Goal: Task Accomplishment & Management: Use online tool/utility

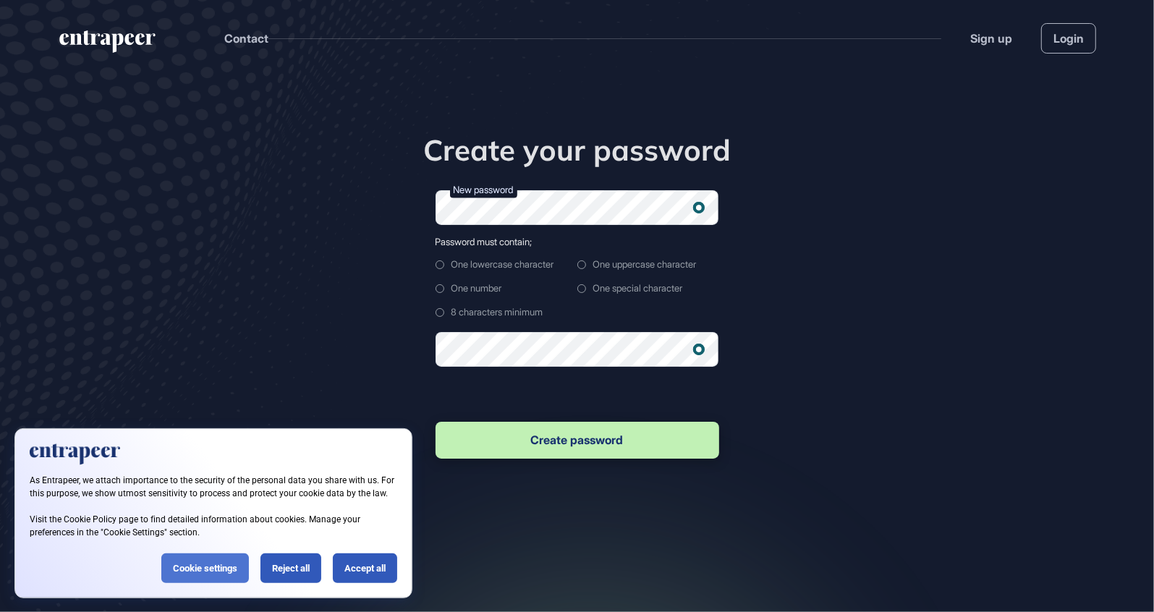
click at [200, 572] on div "Cookie settings" at bounding box center [205, 569] width 88 height 30
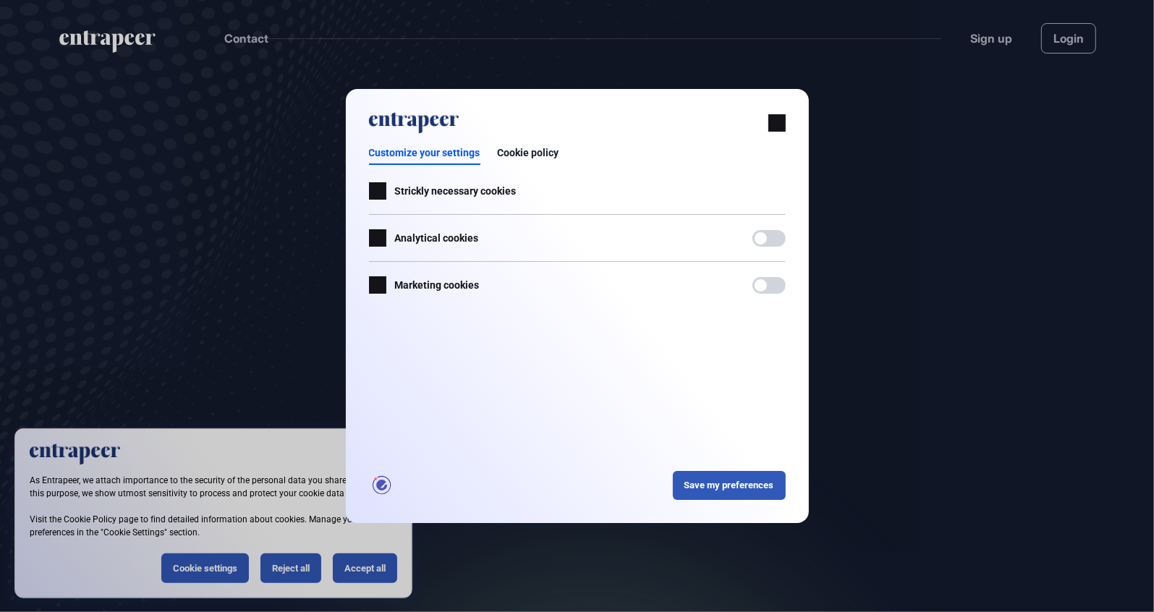
click at [457, 570] on div at bounding box center [577, 306] width 1154 height 612
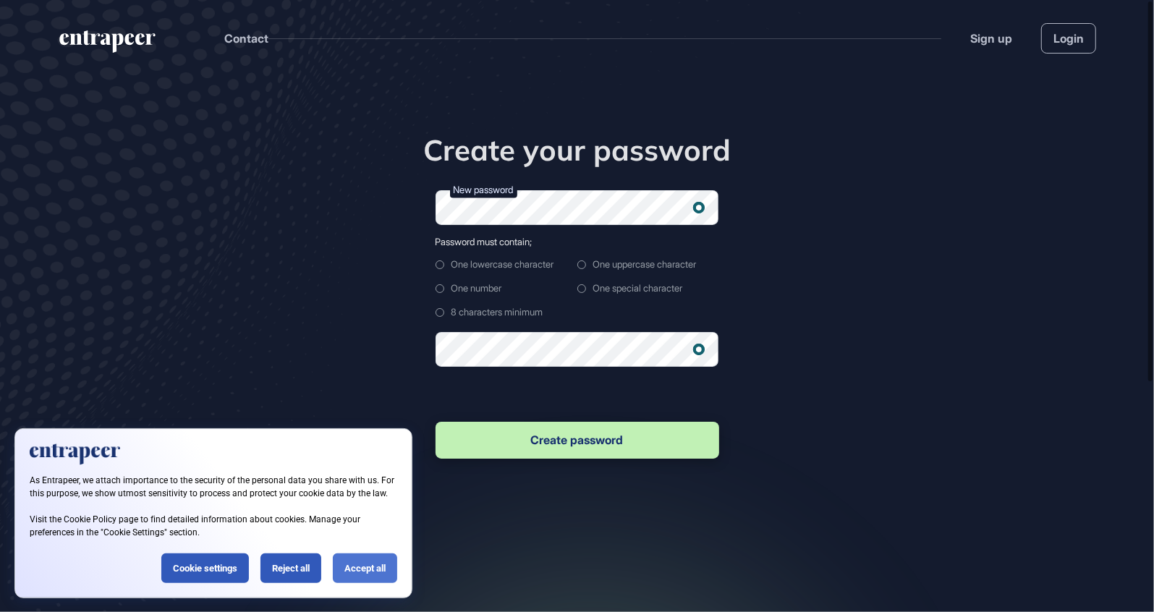
click at [381, 554] on div "Accept all" at bounding box center [365, 569] width 64 height 30
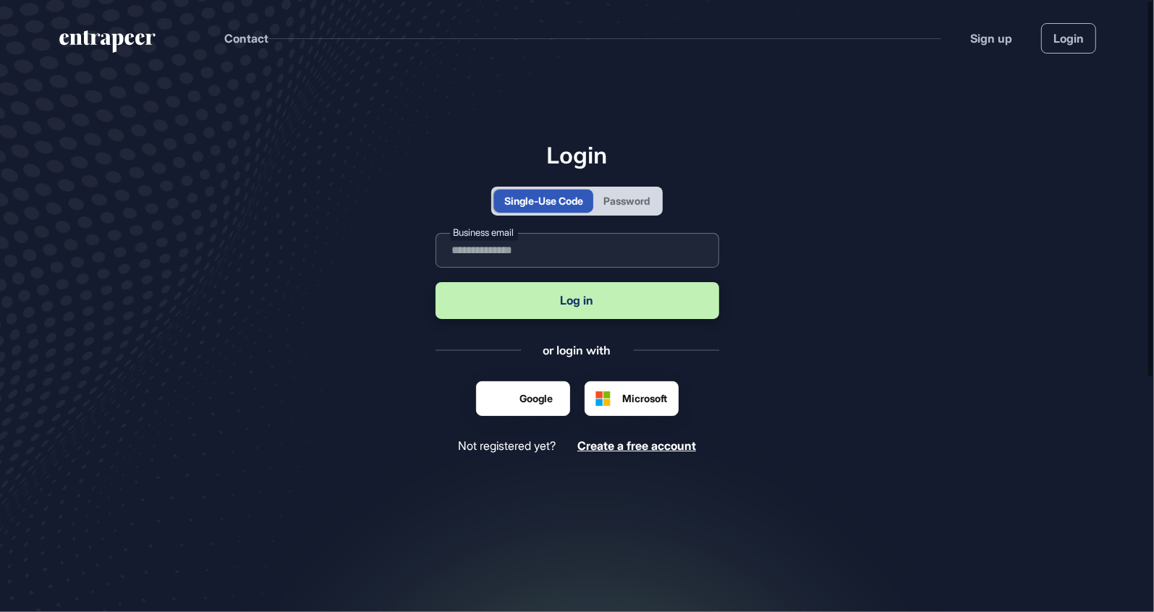
click at [549, 257] on input "text" at bounding box center [578, 250] width 284 height 35
type input "**********"
click at [573, 300] on button "Log in" at bounding box center [578, 300] width 284 height 37
click at [631, 257] on input "**********" at bounding box center [578, 250] width 284 height 35
click at [586, 295] on button "Log in" at bounding box center [578, 300] width 284 height 37
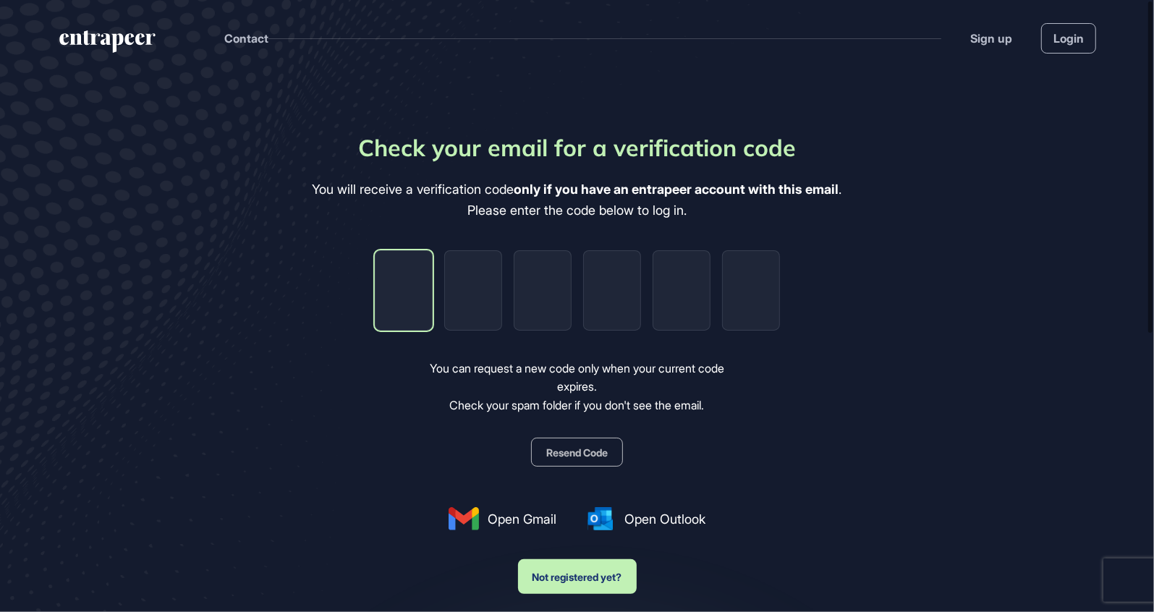
type input "*"
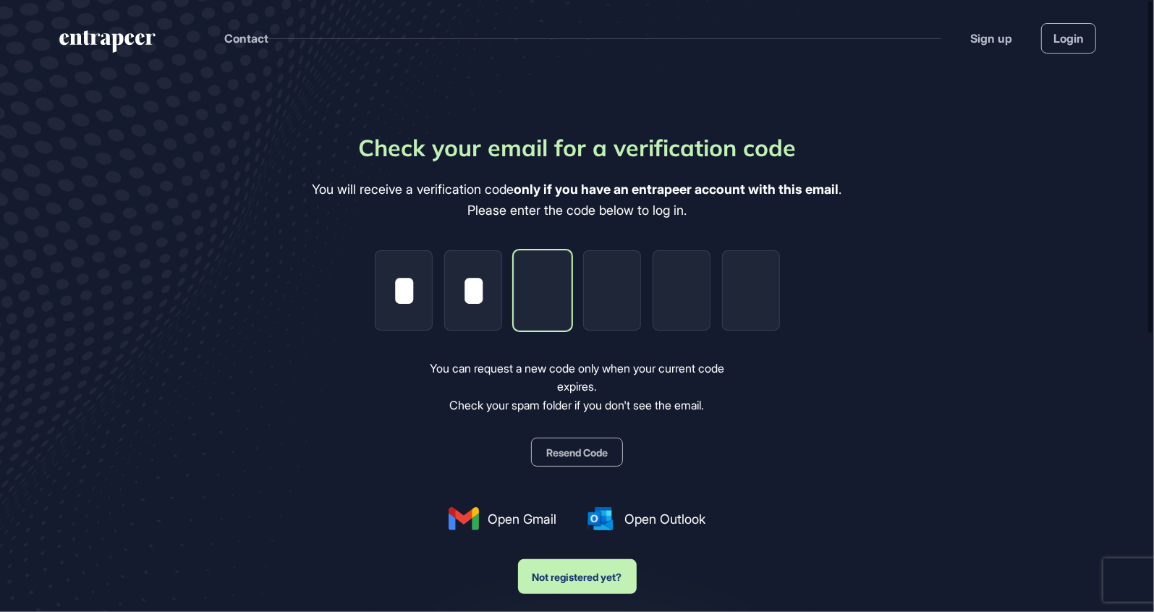
type input "*"
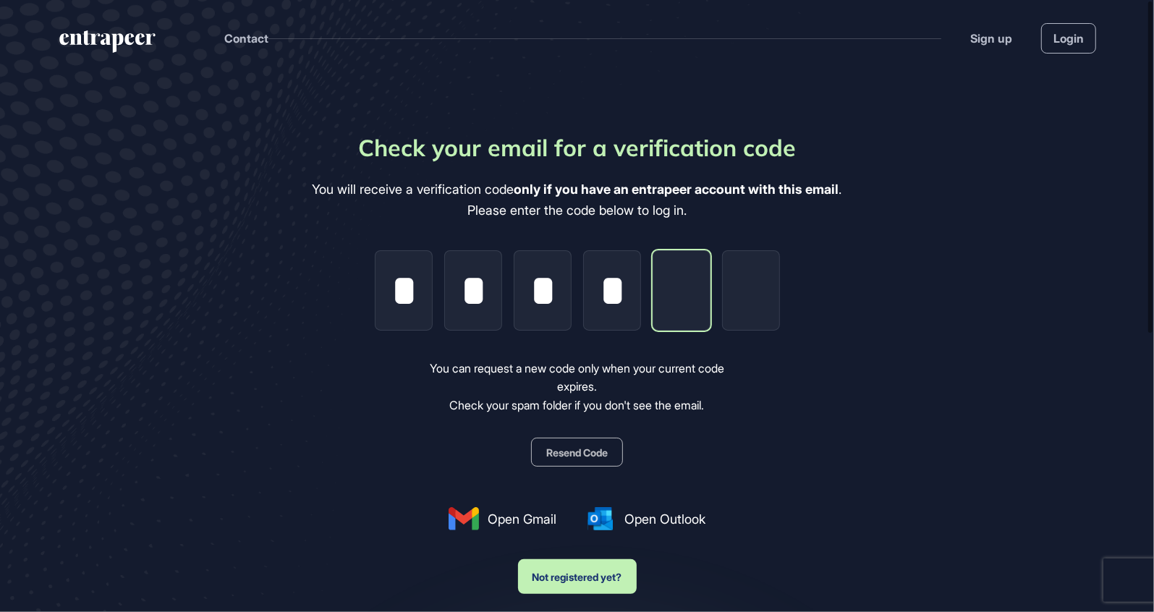
type input "*"
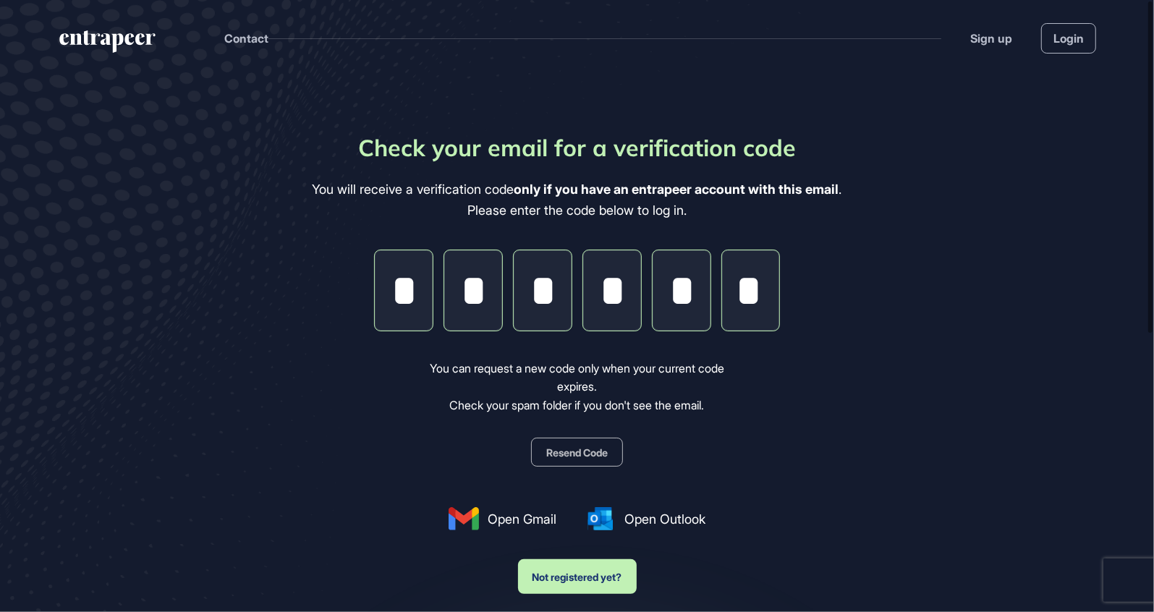
type input "*"
click at [772, 442] on div "Check your email for a verification code You will receive a verification code o…" at bounding box center [578, 362] width 530 height 464
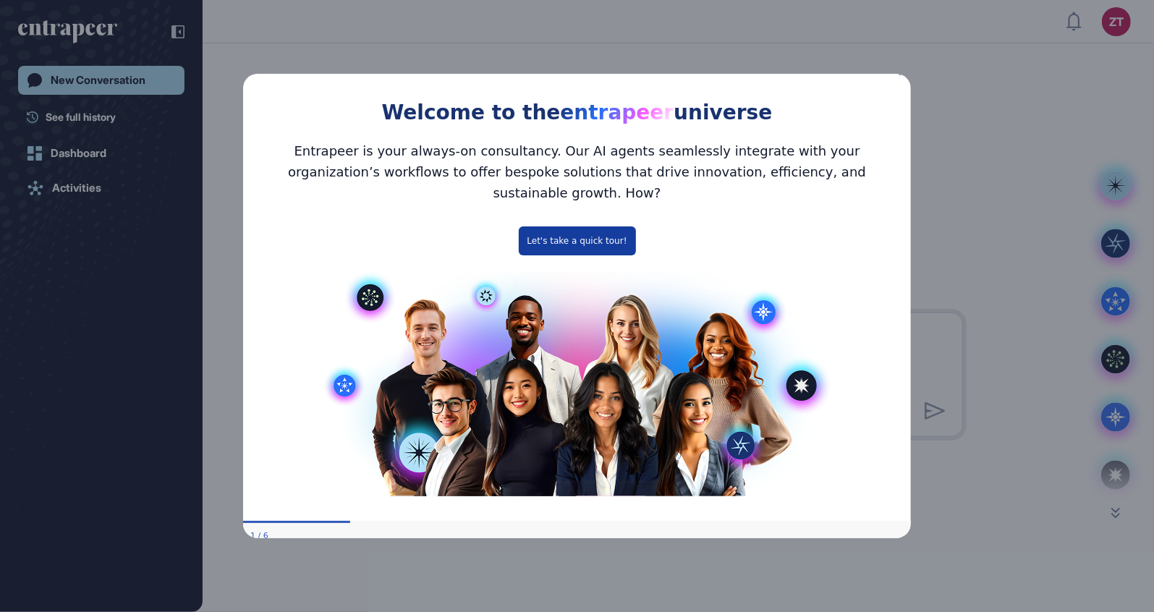
click at [604, 229] on button "Let's take a quick tour!" at bounding box center [576, 240] width 117 height 29
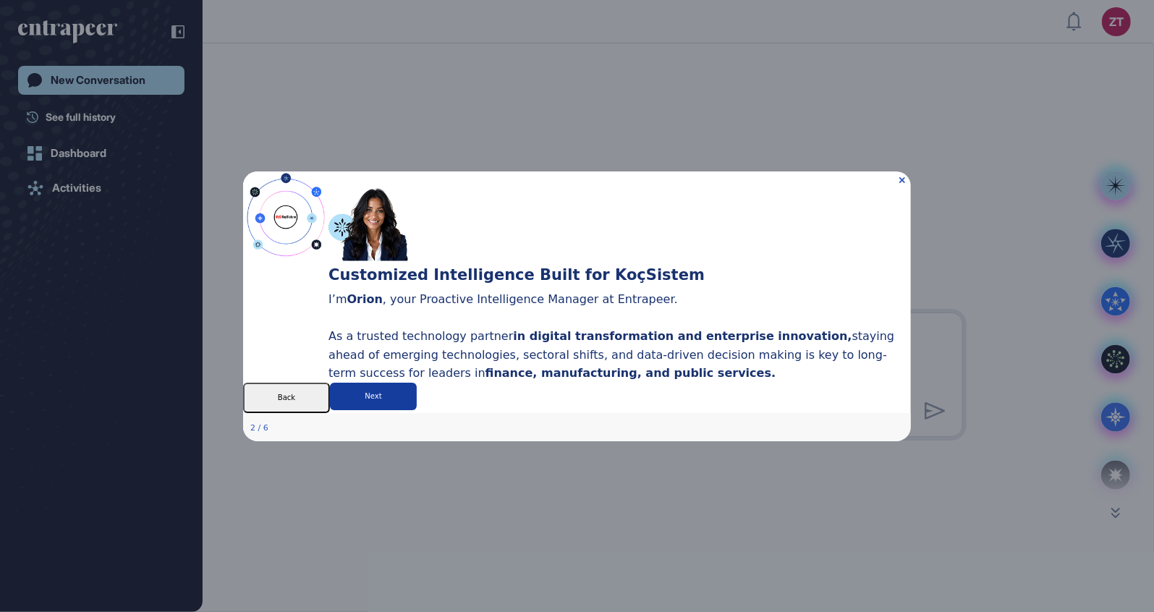
click at [416, 410] on button "Next" at bounding box center [372, 396] width 87 height 28
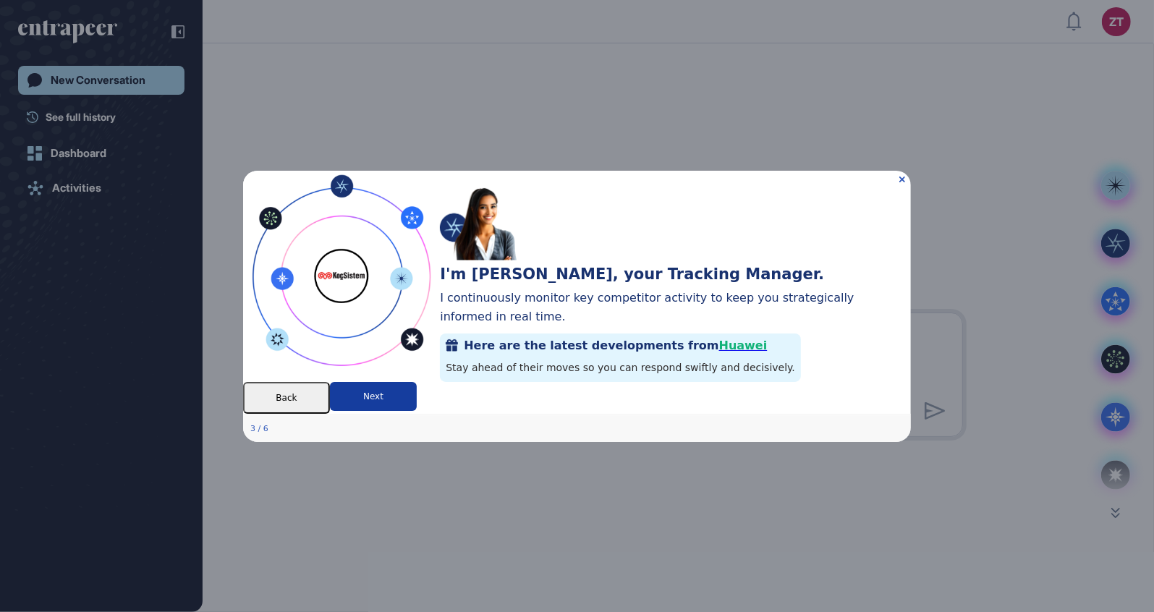
click at [416, 410] on button "Next" at bounding box center [372, 395] width 87 height 29
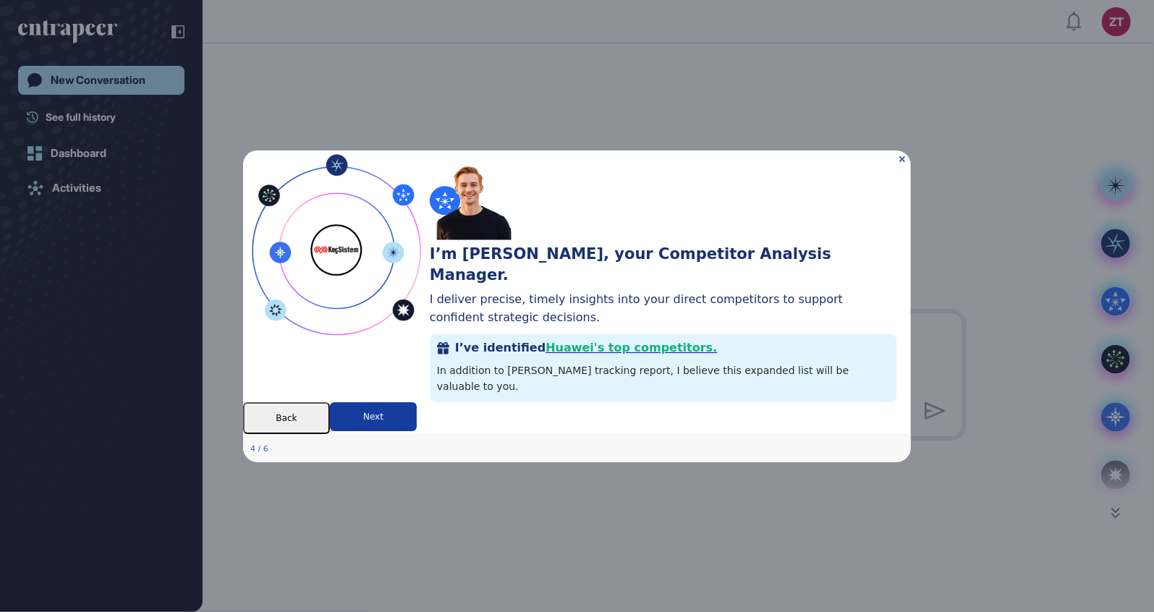
click at [416, 421] on button "Next" at bounding box center [372, 416] width 87 height 29
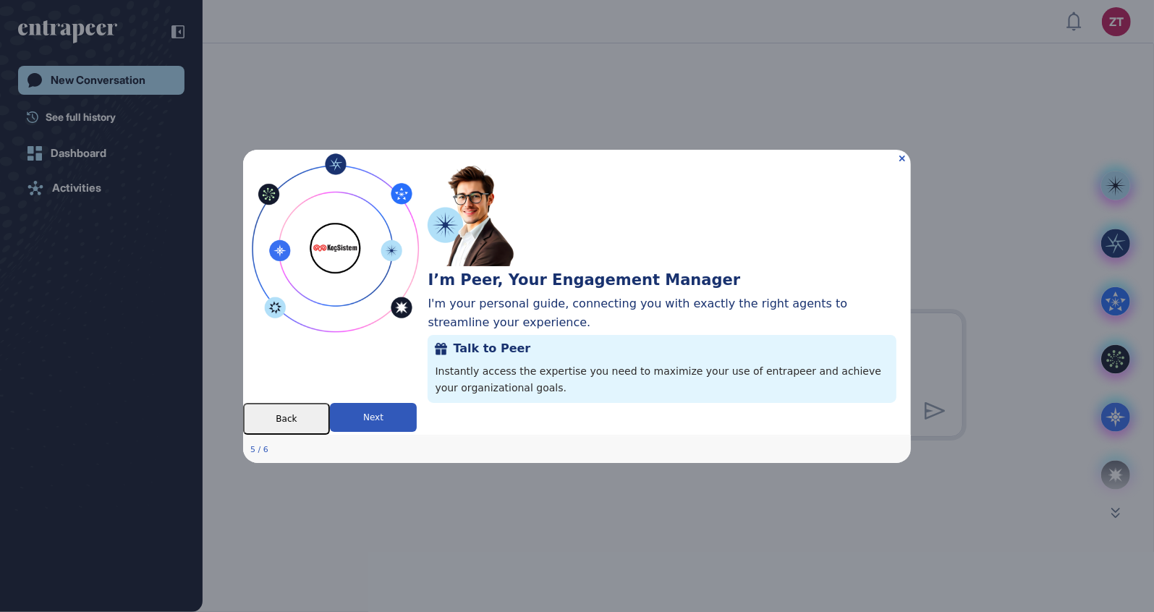
click at [416, 421] on button "Next" at bounding box center [372, 416] width 87 height 29
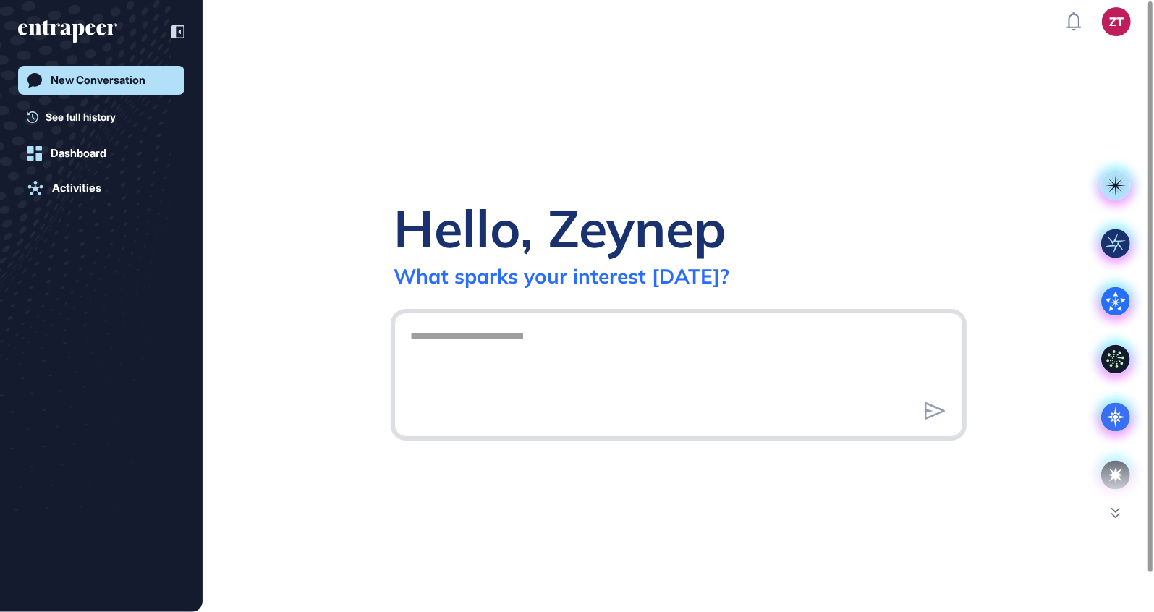
click at [727, 360] on textarea at bounding box center [678, 372] width 553 height 101
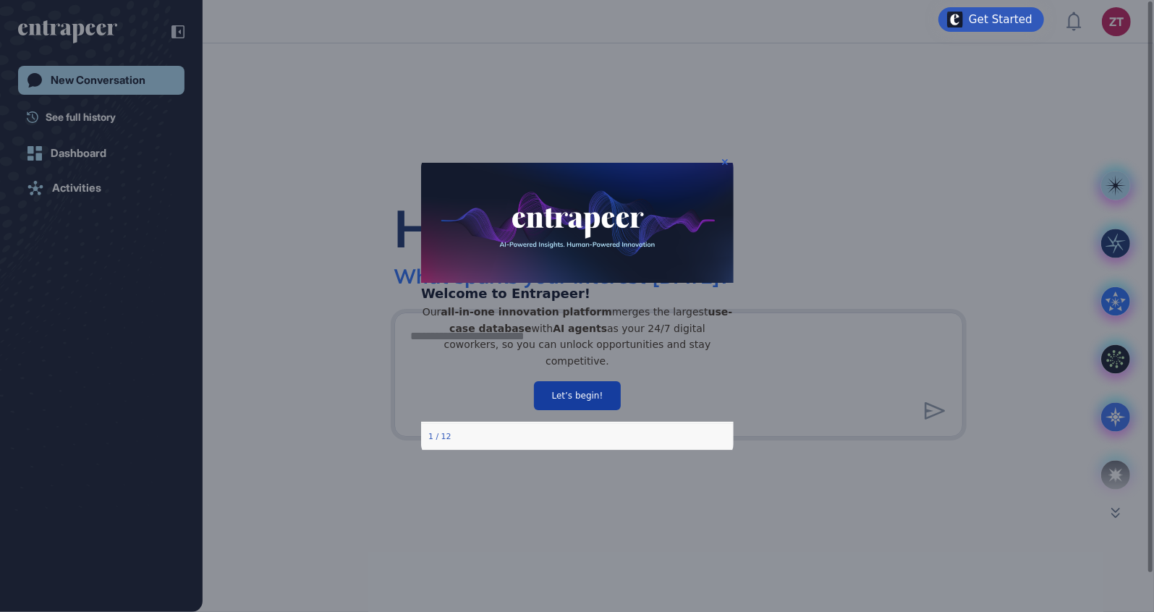
click at [581, 404] on button "Let’s begin!" at bounding box center [576, 395] width 87 height 29
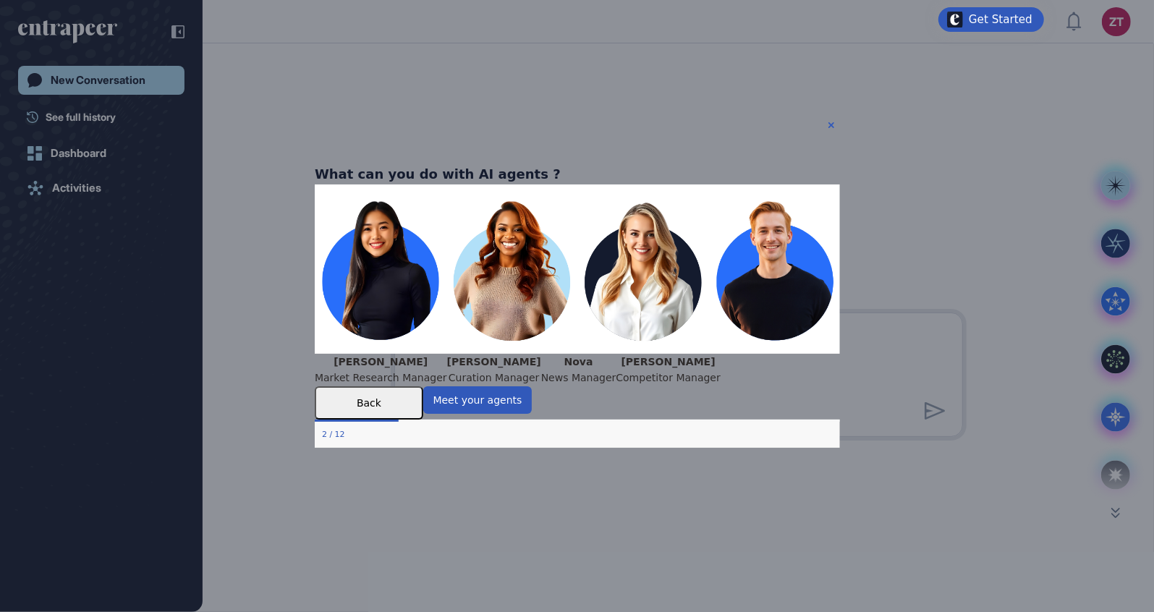
click at [560, 164] on div "What can you do with AI agents ?" at bounding box center [437, 174] width 246 height 21
click at [832, 124] on icon "Close Preview" at bounding box center [831, 125] width 6 height 6
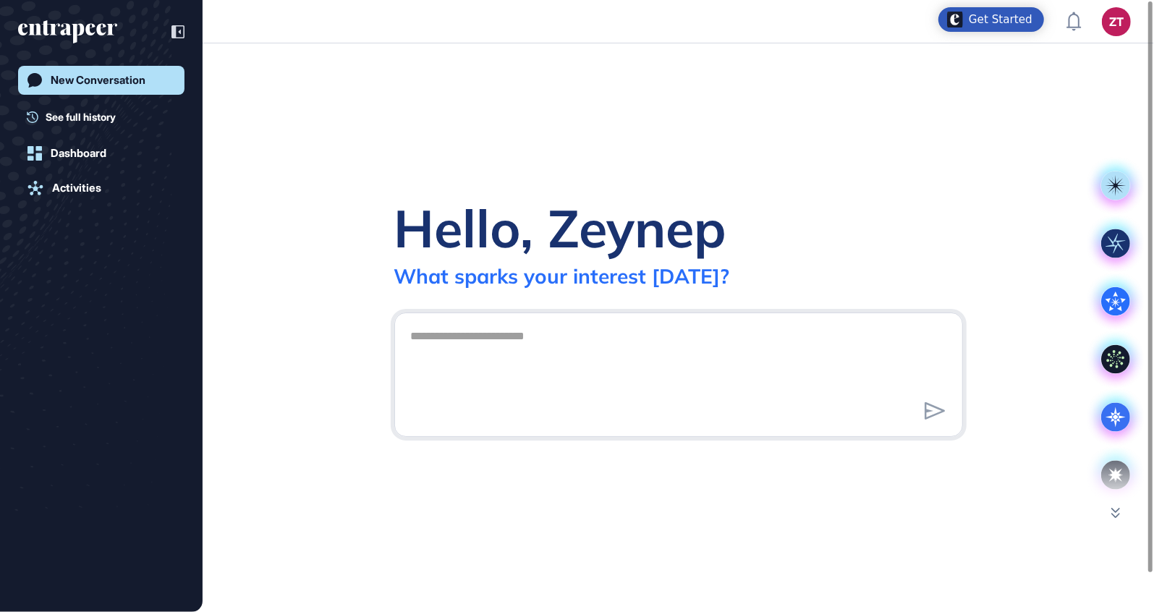
click at [911, 210] on div "Hello, Zeynep What sparks your interest today?" at bounding box center [678, 241] width 569 height 93
click at [743, 383] on textarea at bounding box center [678, 372] width 553 height 101
click at [1112, 517] on icon at bounding box center [1116, 513] width 9 height 11
